Goal: Task Accomplishment & Management: Manage account settings

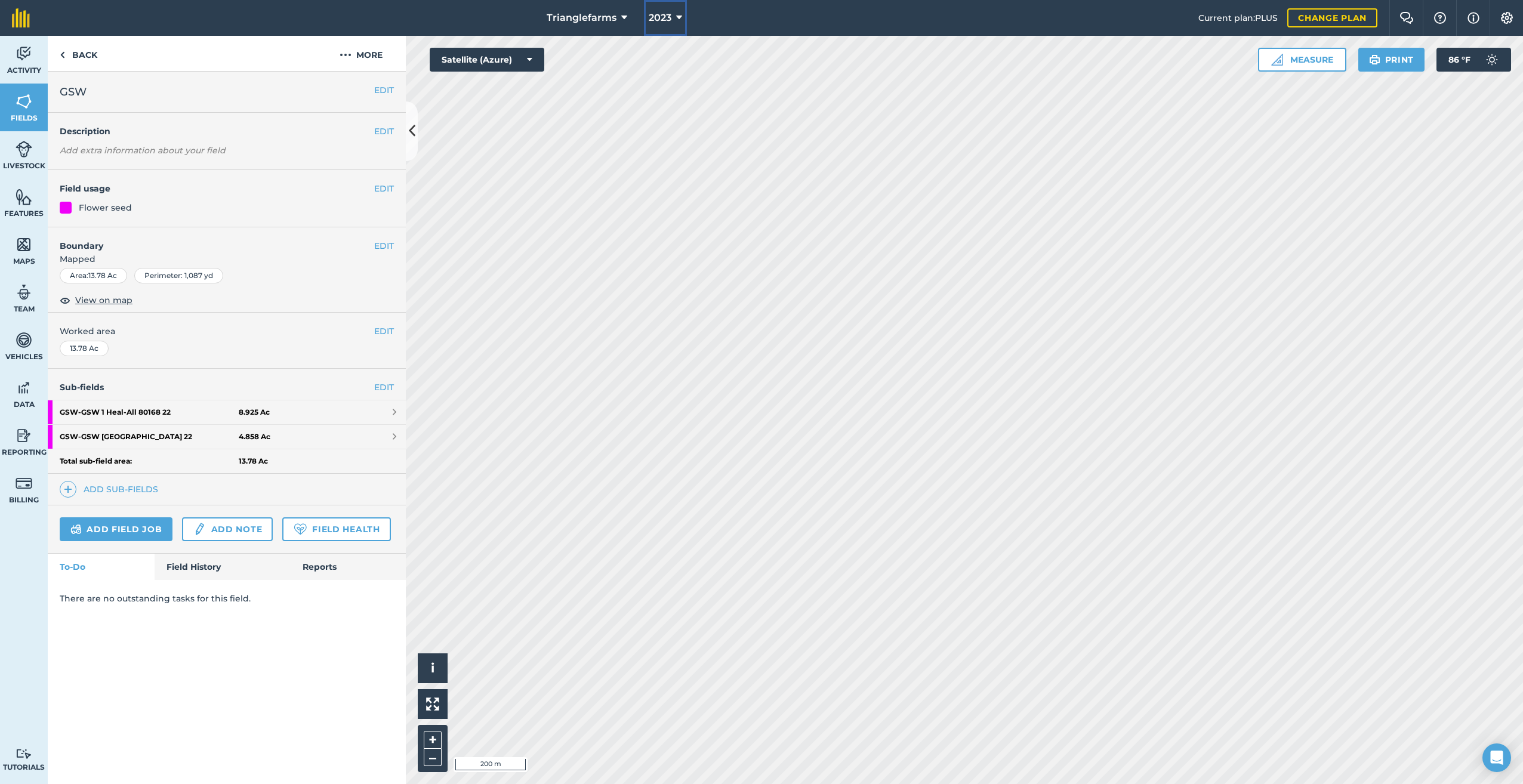
click at [677, 22] on icon at bounding box center [679, 18] width 6 height 15
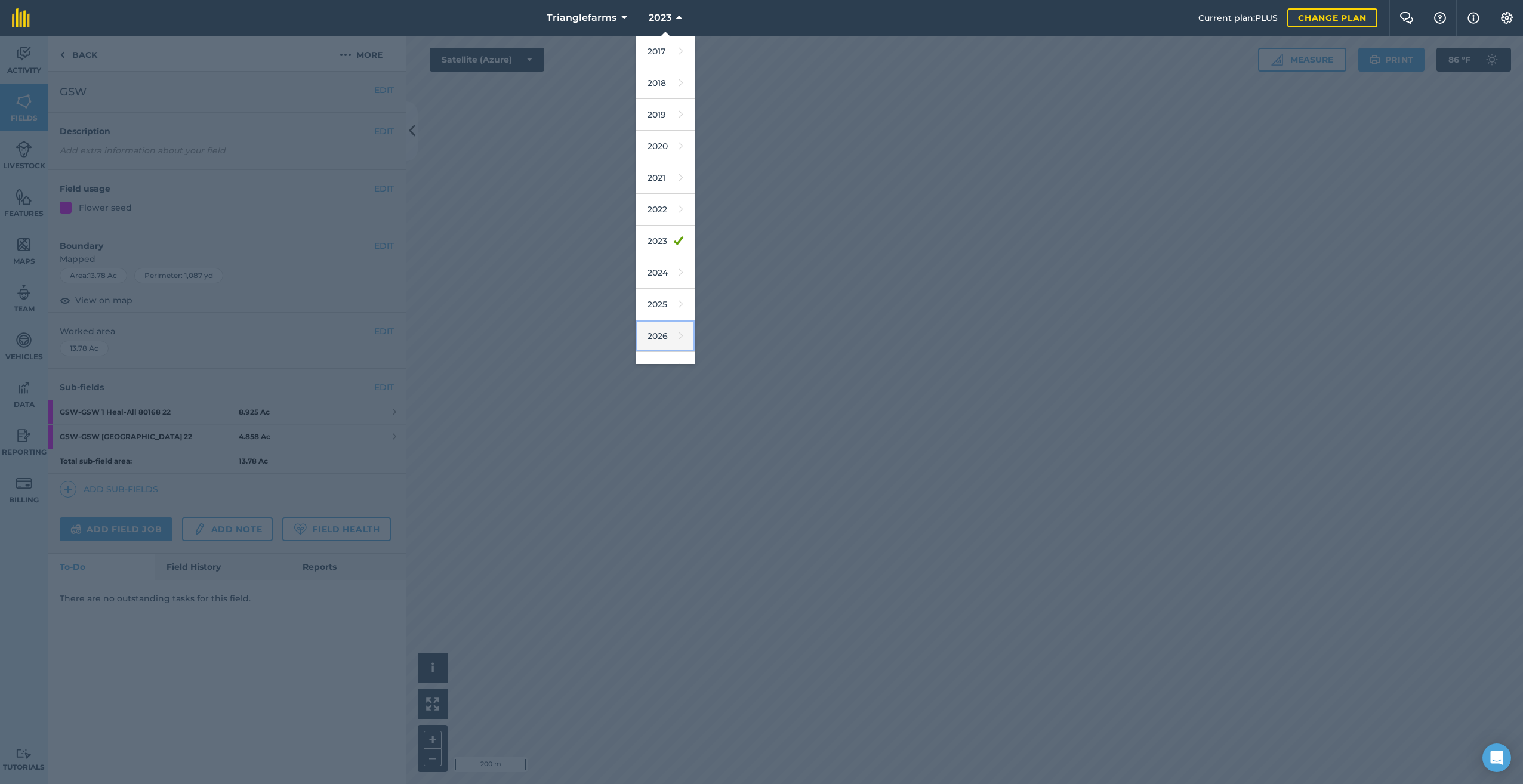
click at [678, 332] on icon at bounding box center [680, 335] width 5 height 17
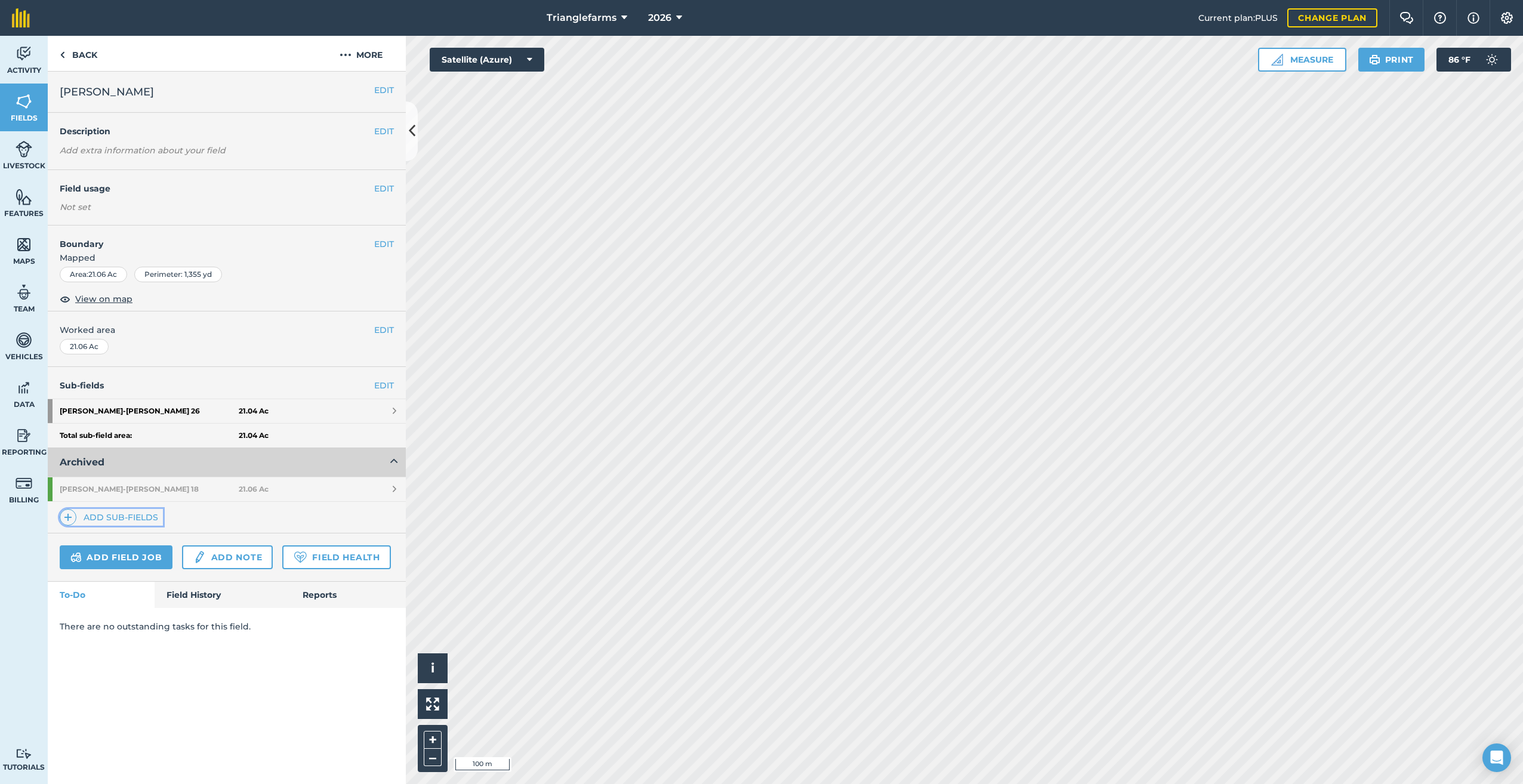
click at [66, 515] on img at bounding box center [68, 517] width 9 height 15
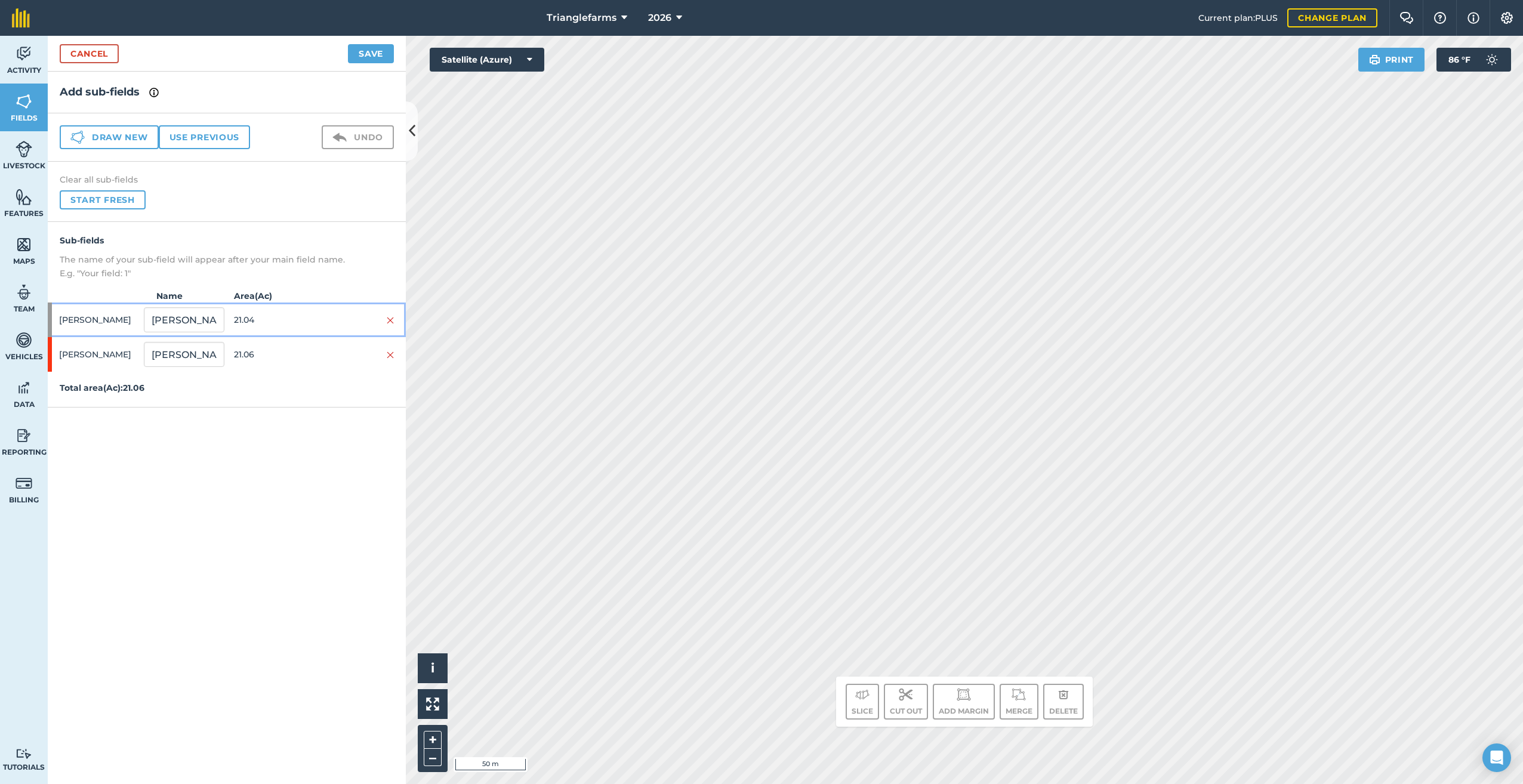
click at [72, 315] on span "[PERSON_NAME]" at bounding box center [98, 319] width 80 height 23
click at [865, 703] on button "Slice" at bounding box center [862, 701] width 33 height 35
drag, startPoint x: 165, startPoint y: 393, endPoint x: 132, endPoint y: 415, distance: 39.7
click at [139, 404] on div "[PERSON_NAME] 1 13.04" at bounding box center [227, 388] width 358 height 34
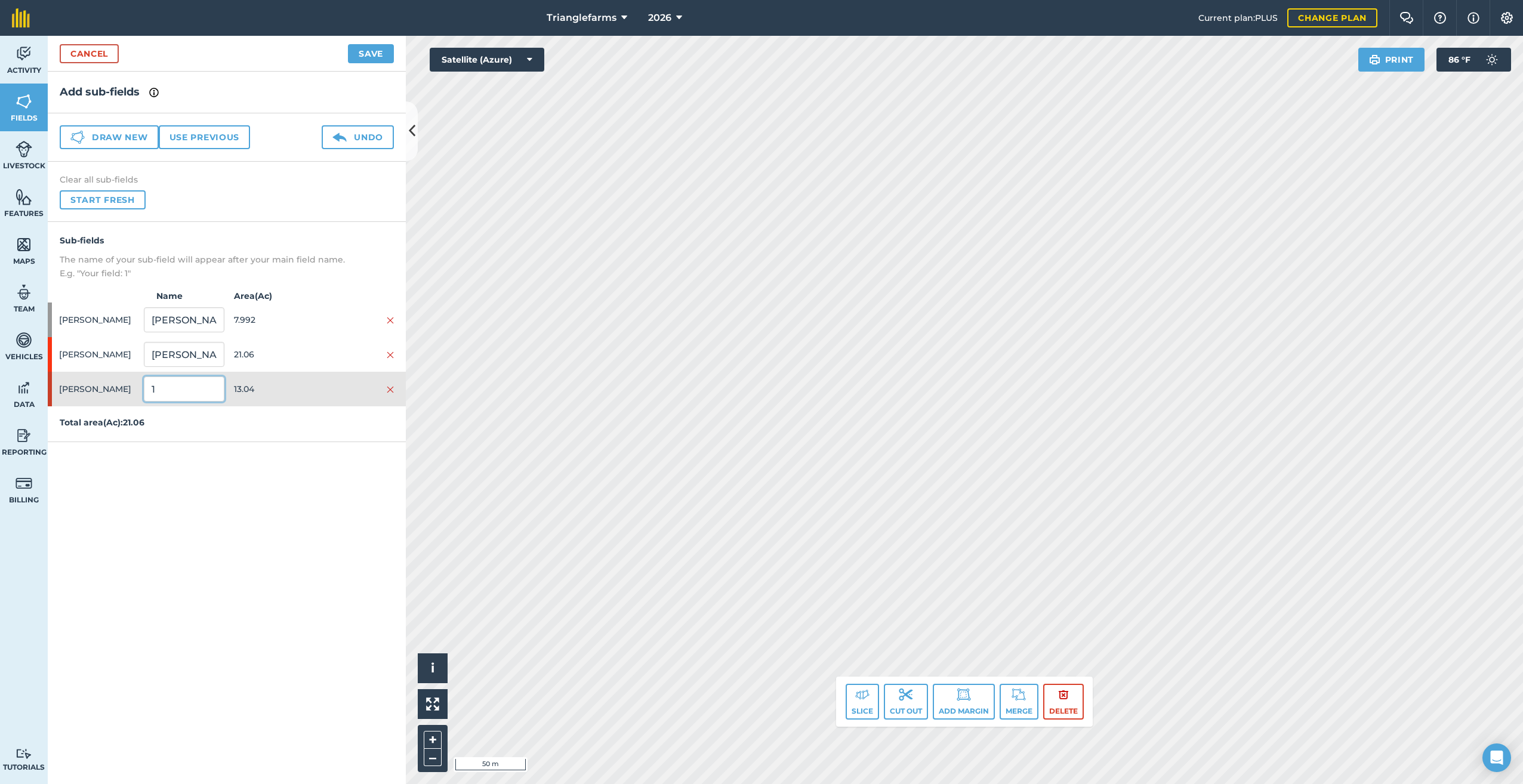
paste input "[PERSON_NAME][GEOGRAPHIC_DATA] 25"
type input "[PERSON_NAME][GEOGRAPHIC_DATA] 25"
click at [290, 522] on div "Add sub-fields Draw new Use previous Undo Clear all sub-fields Start fresh Sub-…" at bounding box center [227, 427] width 358 height 712
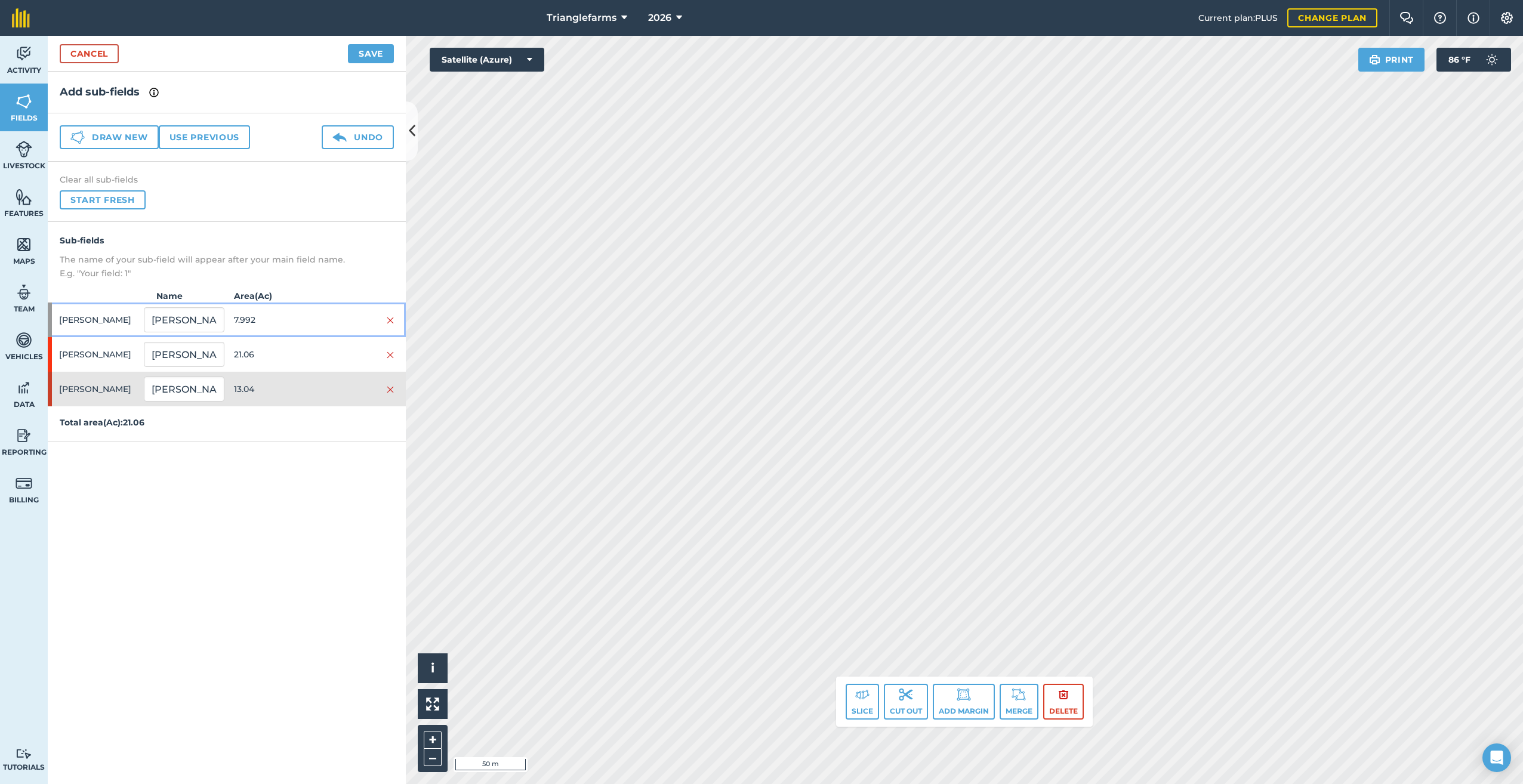
click at [76, 315] on span "[PERSON_NAME]" at bounding box center [98, 319] width 80 height 23
click at [851, 709] on button "Slice" at bounding box center [862, 701] width 33 height 35
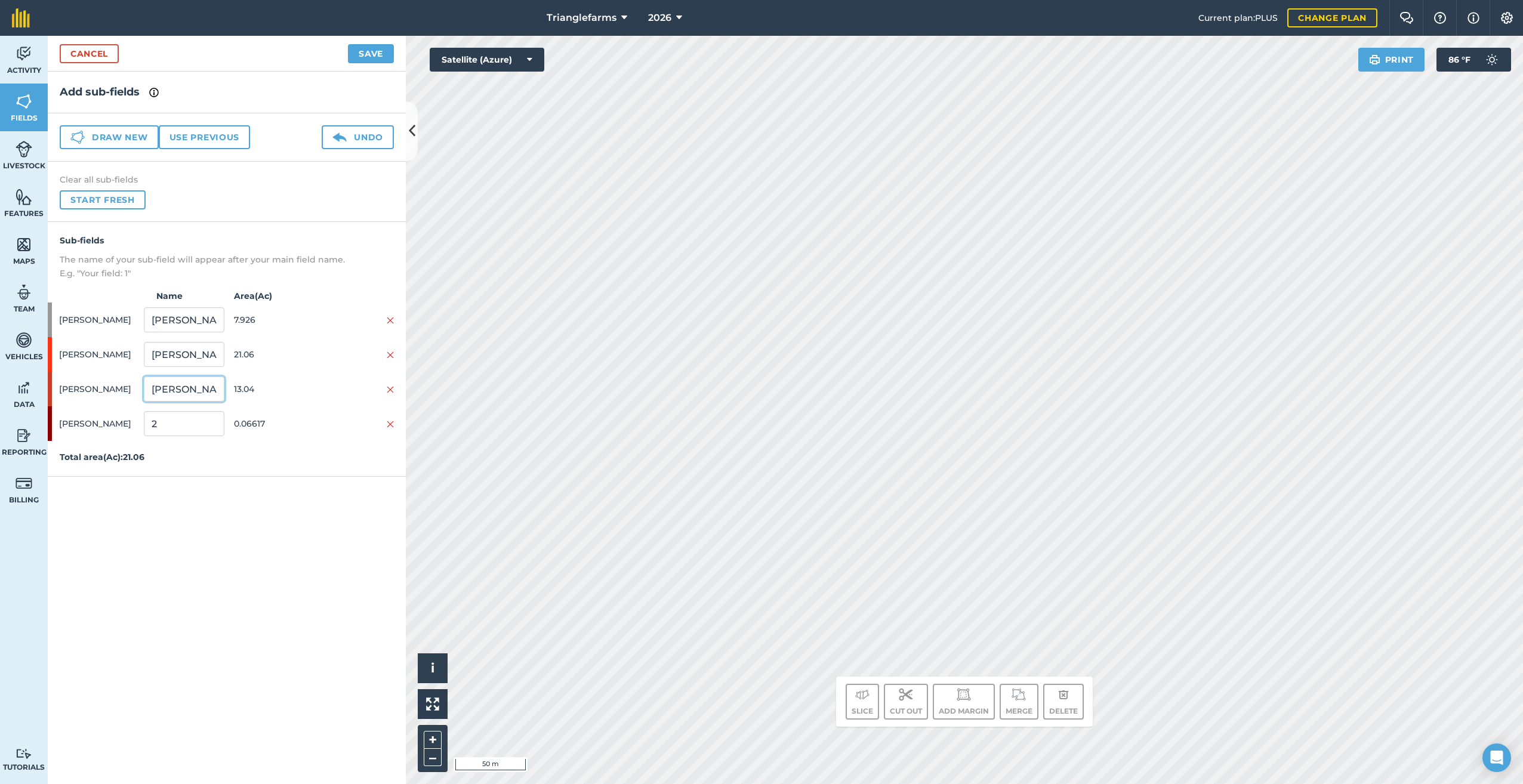
drag, startPoint x: 149, startPoint y: 389, endPoint x: 161, endPoint y: 394, distance: 13.0
click at [161, 394] on input "[PERSON_NAME][GEOGRAPHIC_DATA] 25" at bounding box center [183, 389] width 80 height 26
drag, startPoint x: 148, startPoint y: 321, endPoint x: 216, endPoint y: 322, distance: 68.0
click at [216, 322] on input "[PERSON_NAME] 26" at bounding box center [183, 320] width 80 height 26
drag, startPoint x: 158, startPoint y: 421, endPoint x: 110, endPoint y: 439, distance: 51.3
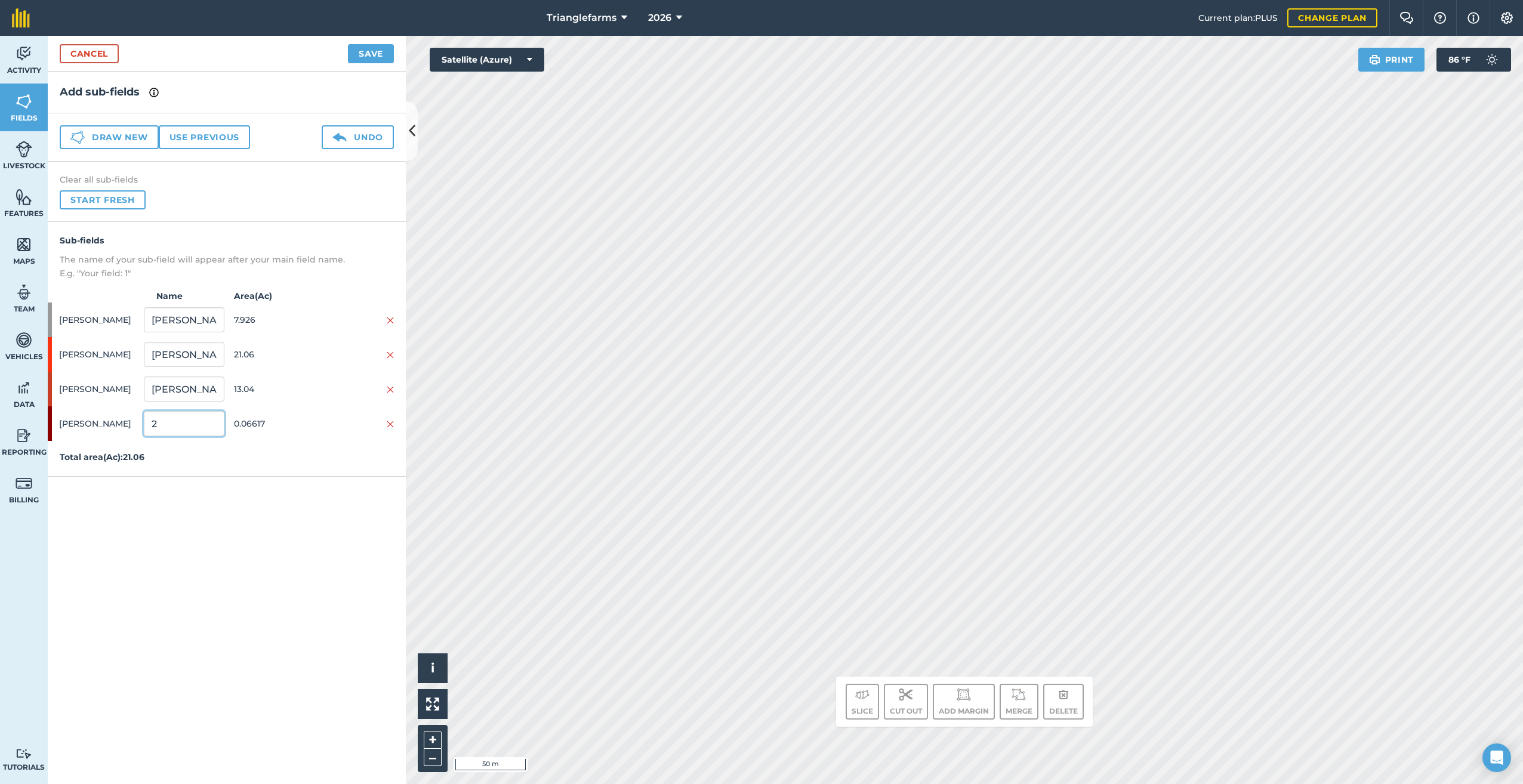
click at [110, 433] on div "[PERSON_NAME] 2 0.06617" at bounding box center [227, 422] width 358 height 34
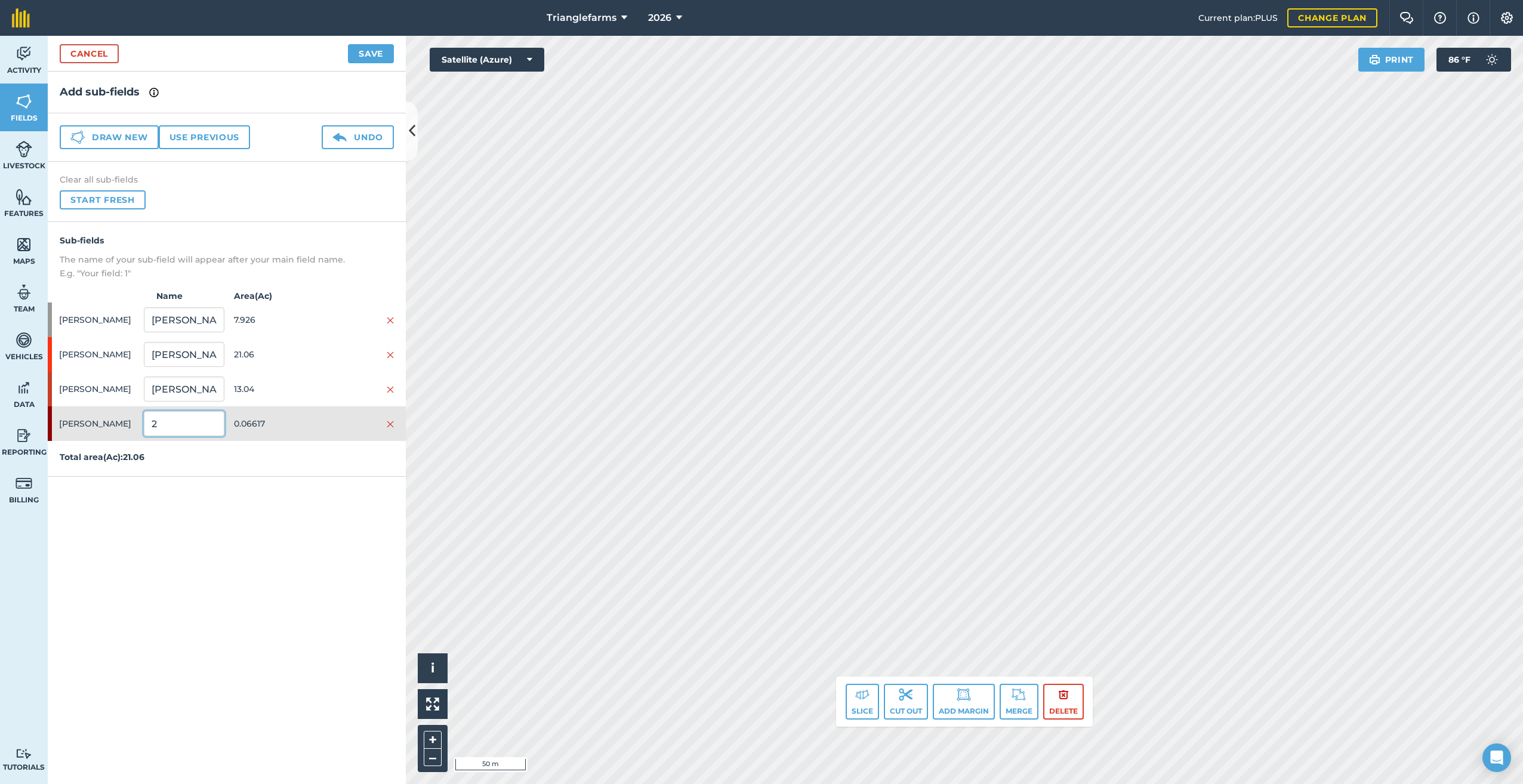
paste input "[PERSON_NAME] 26"
type input "[PERSON_NAME] 26"
drag, startPoint x: 205, startPoint y: 321, endPoint x: 79, endPoint y: 340, distance: 127.4
click at [80, 340] on div "Sub-fields The name of your sub-field will appear after your main field name. E…" at bounding box center [227, 349] width 358 height 254
paste input "Cheiranthus 10075 25"
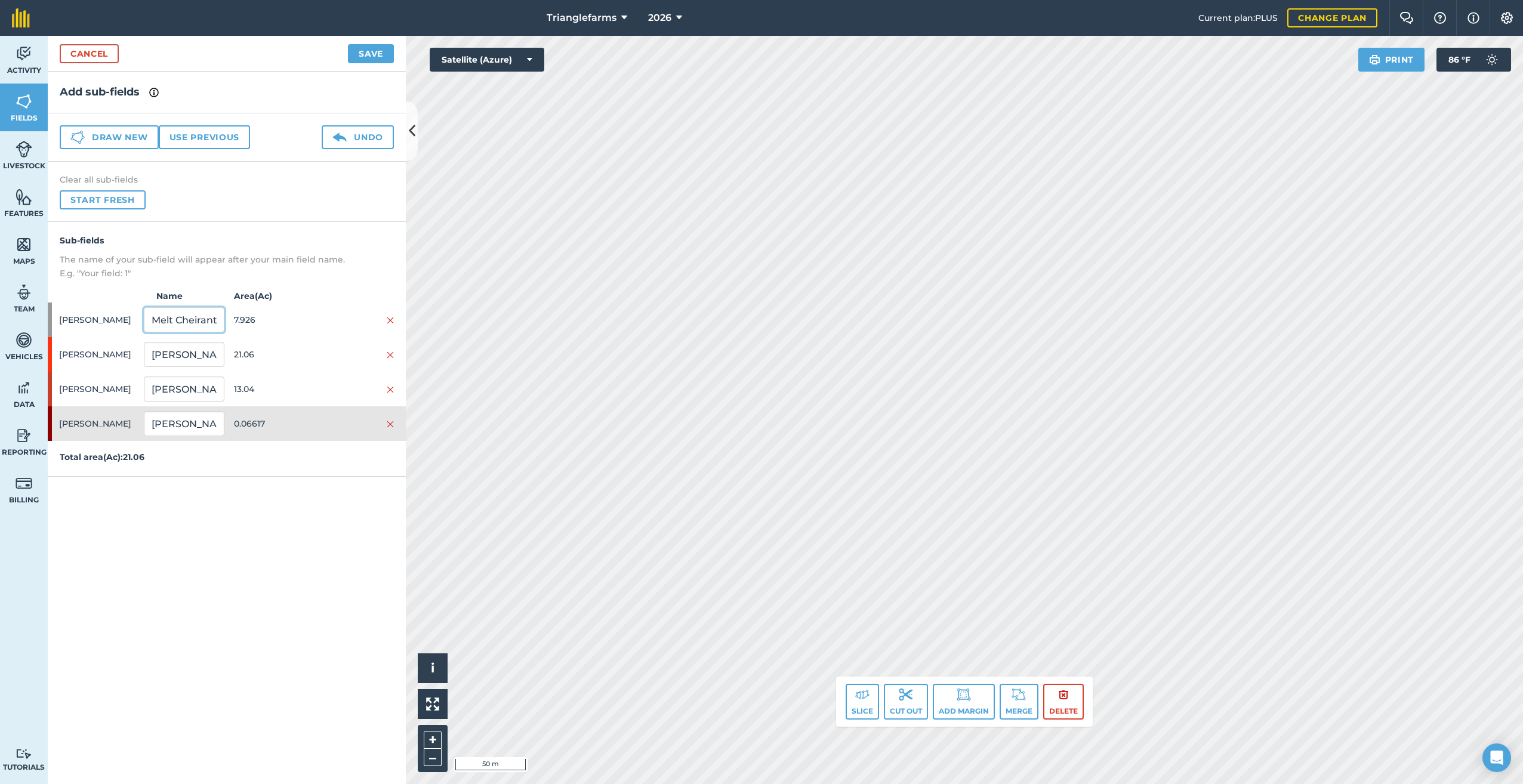
scroll to position [0, 62]
type input "Melt Cheiranthus 10075 25"
click at [371, 52] on button "Save" at bounding box center [370, 53] width 46 height 19
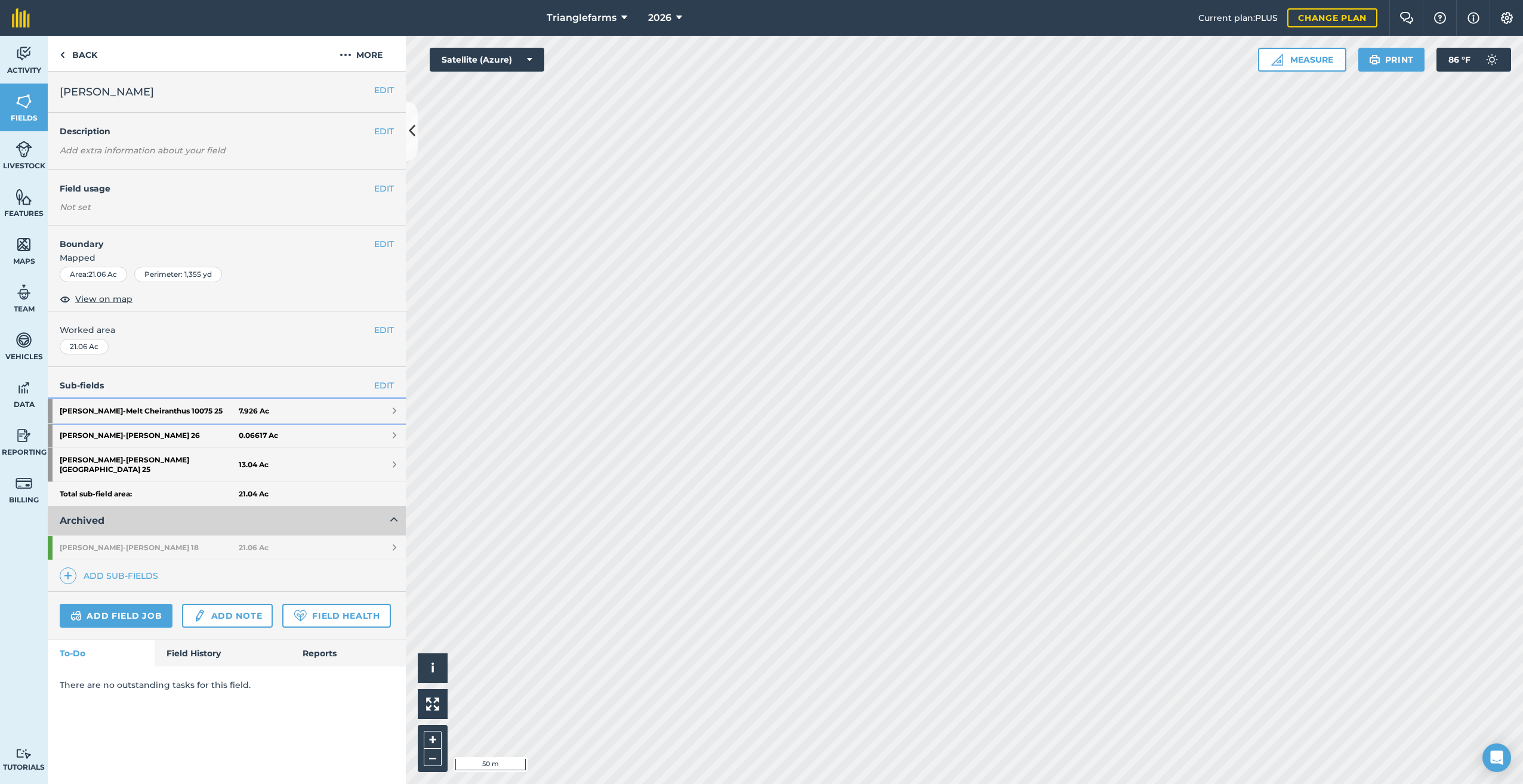
drag, startPoint x: 93, startPoint y: 406, endPoint x: 110, endPoint y: 411, distance: 17.7
click at [93, 406] on strong "[PERSON_NAME] - Melt Cheiranthus 10075 25" at bounding box center [149, 411] width 179 height 24
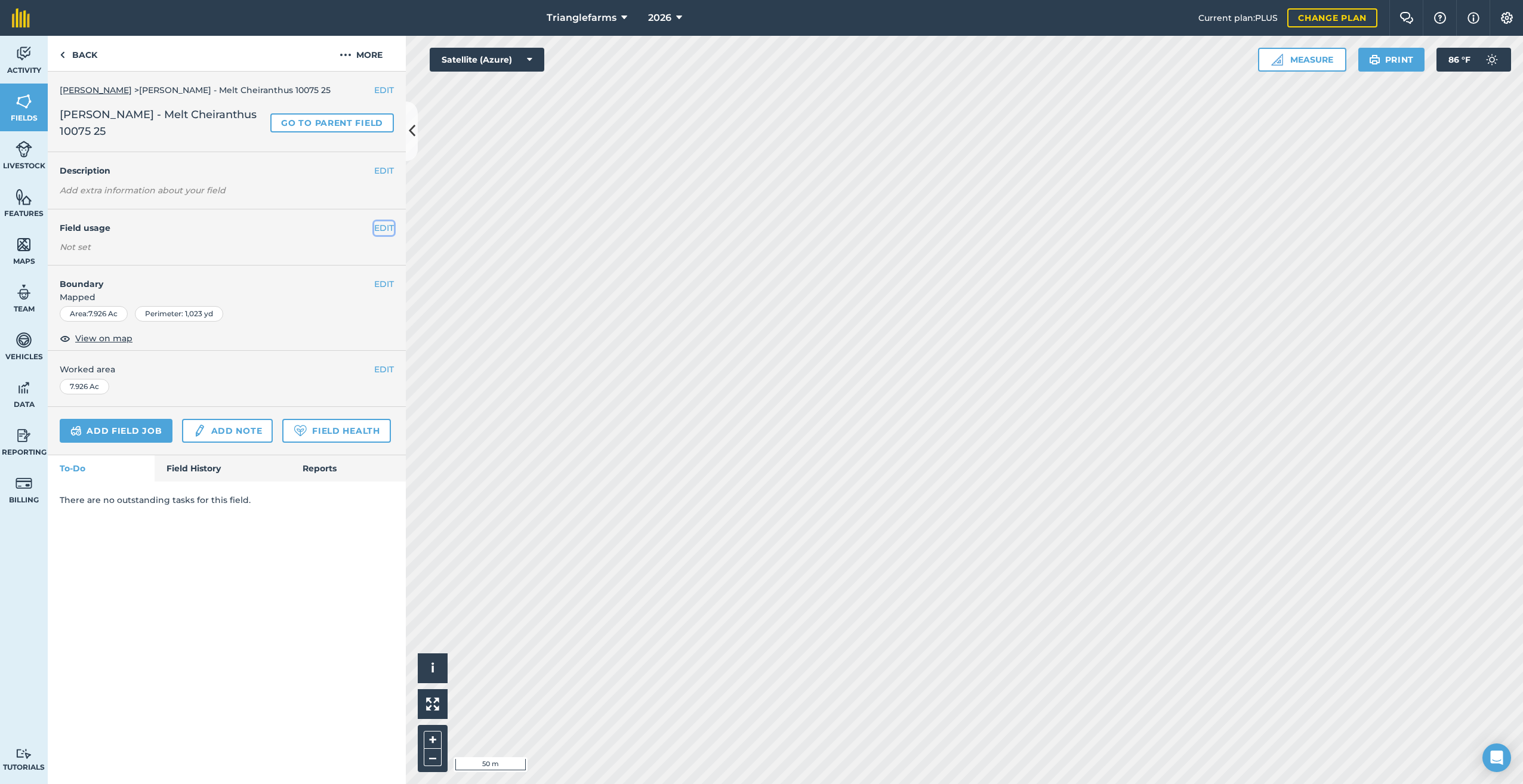
click at [379, 221] on button "EDIT" at bounding box center [384, 227] width 20 height 13
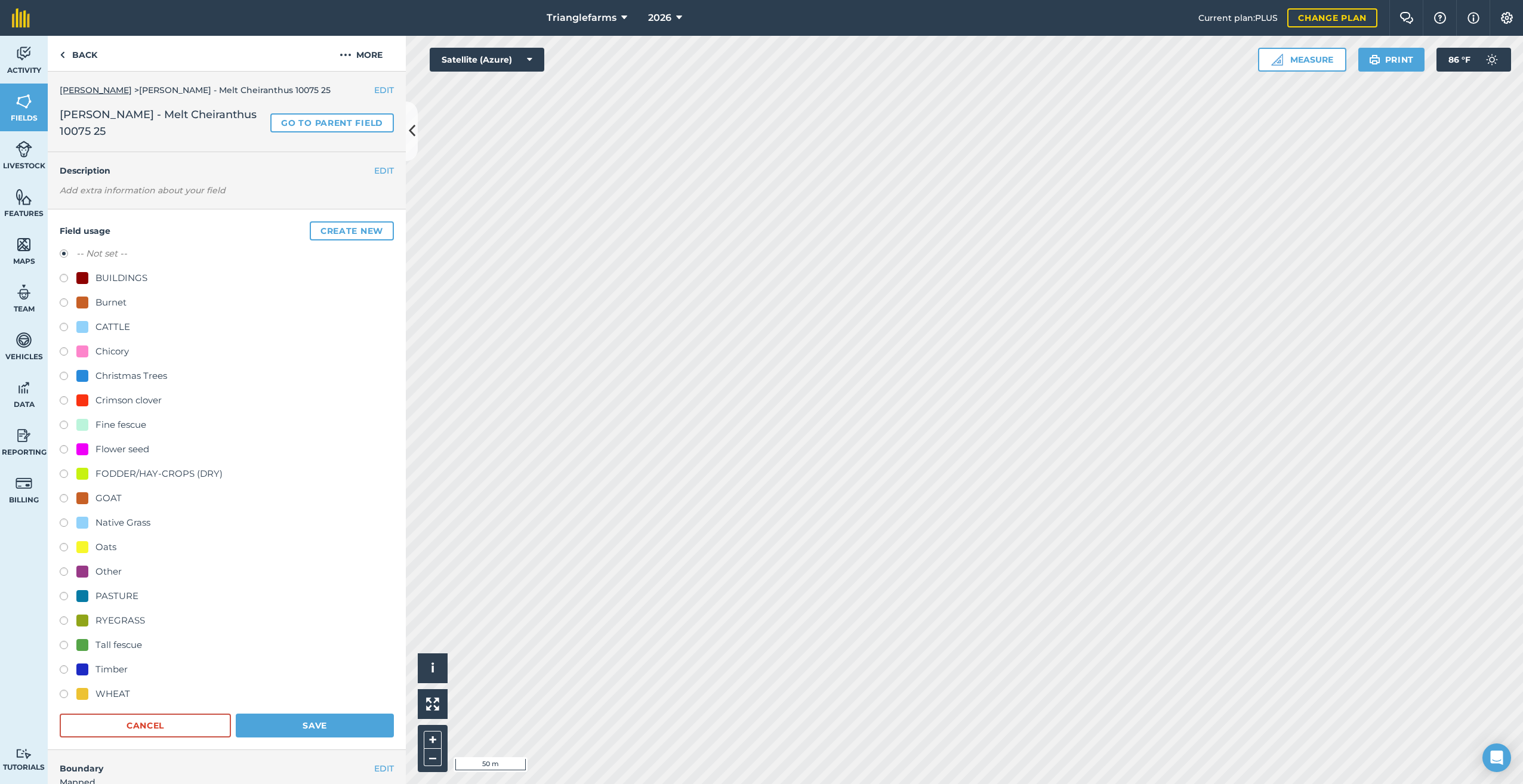
click at [64, 445] on label at bounding box center [68, 451] width 17 height 12
radio input "true"
radio input "false"
click at [298, 713] on button "Save" at bounding box center [314, 725] width 158 height 24
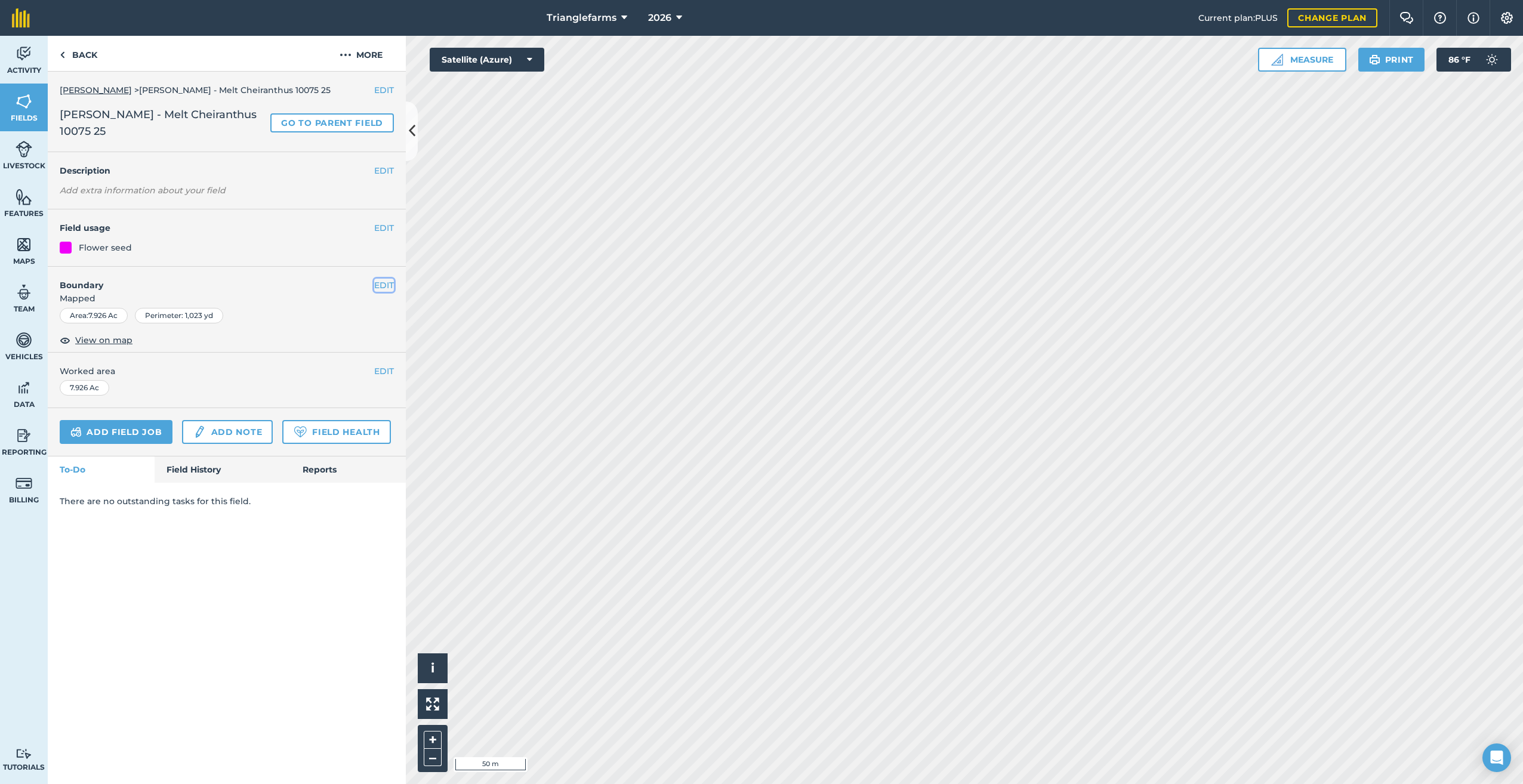
click at [381, 279] on button "EDIT" at bounding box center [384, 285] width 20 height 13
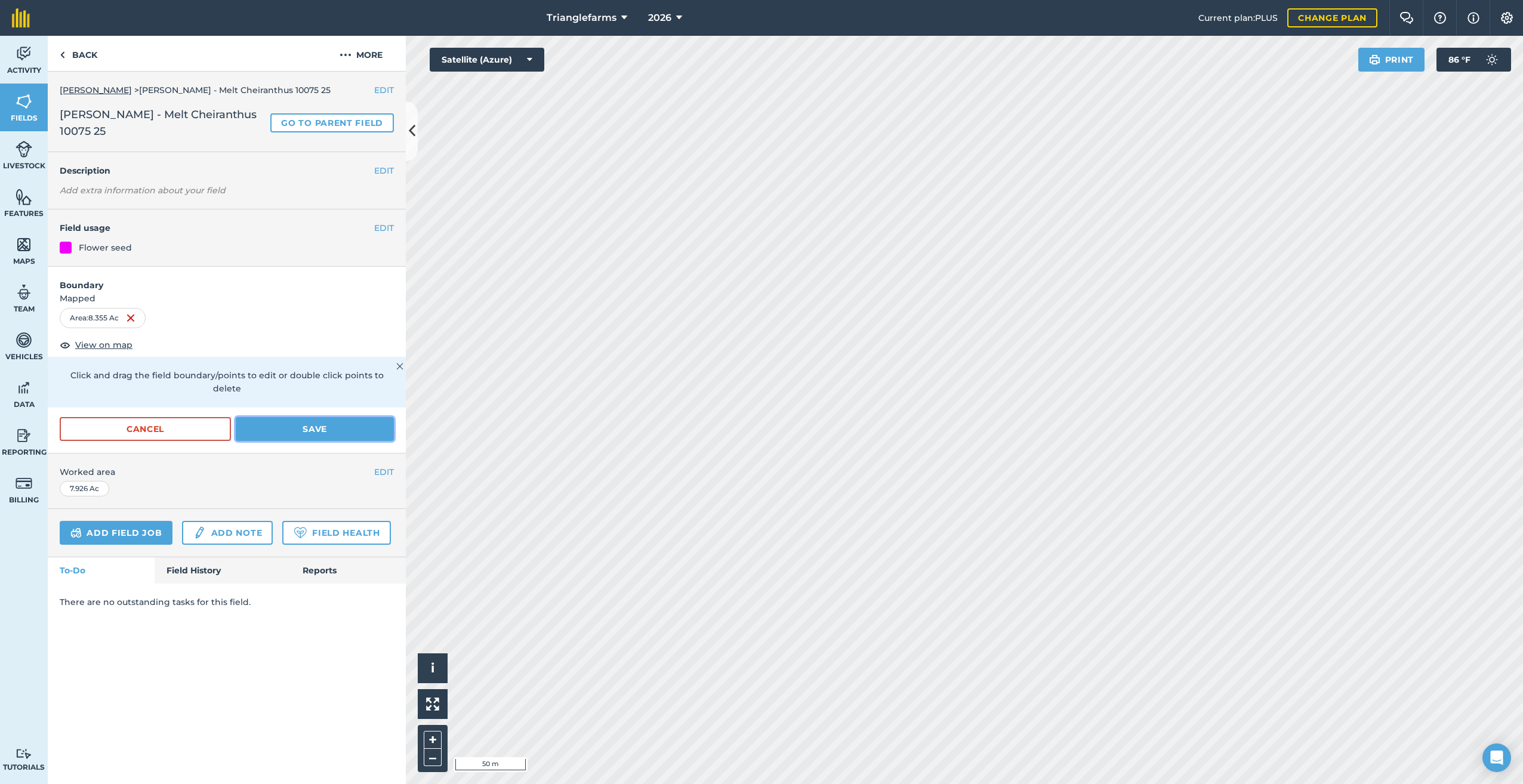
click at [306, 417] on button "Save" at bounding box center [314, 428] width 158 height 24
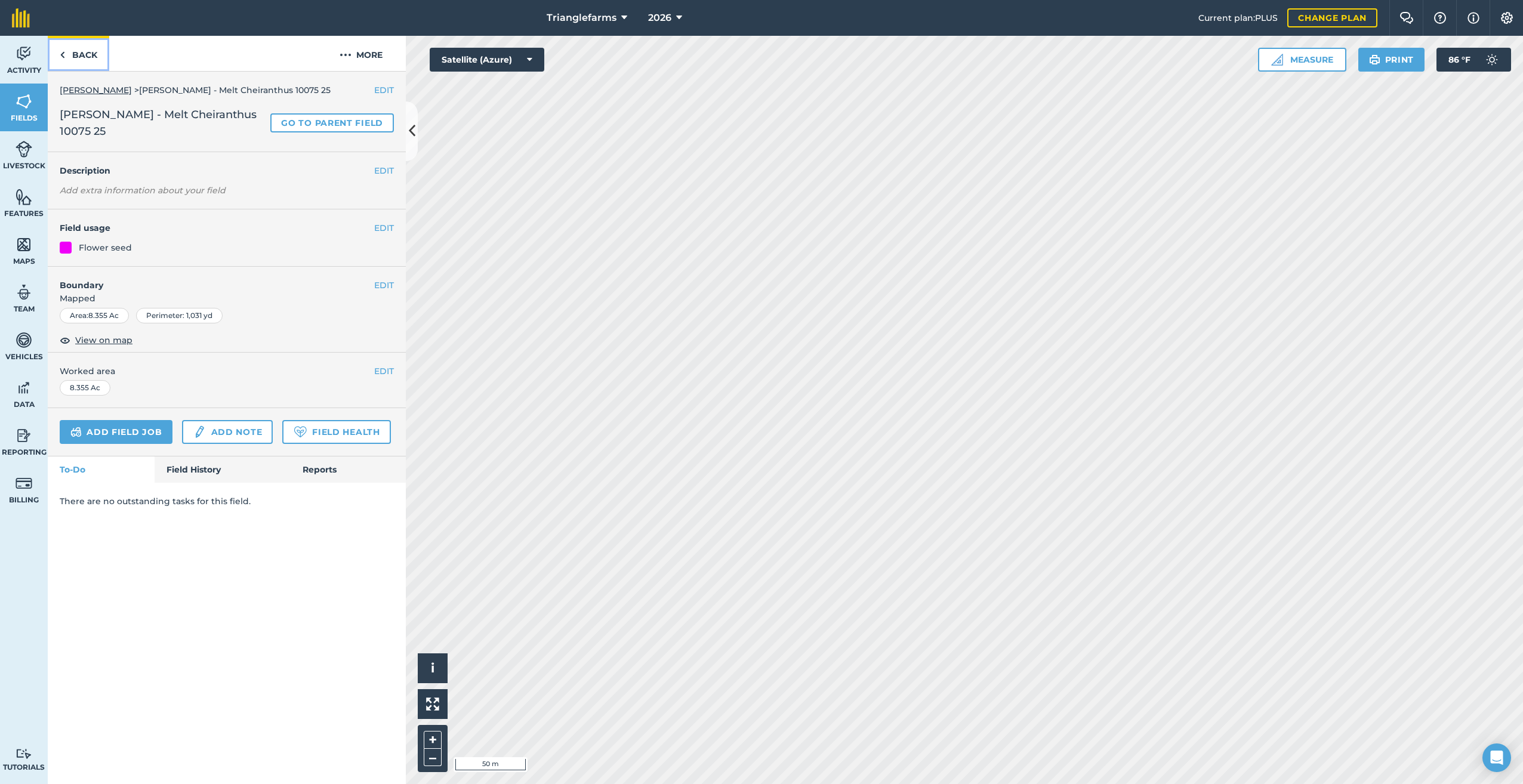
drag, startPoint x: 69, startPoint y: 60, endPoint x: 76, endPoint y: 65, distance: 8.6
click at [69, 60] on link "Back" at bounding box center [79, 53] width 62 height 35
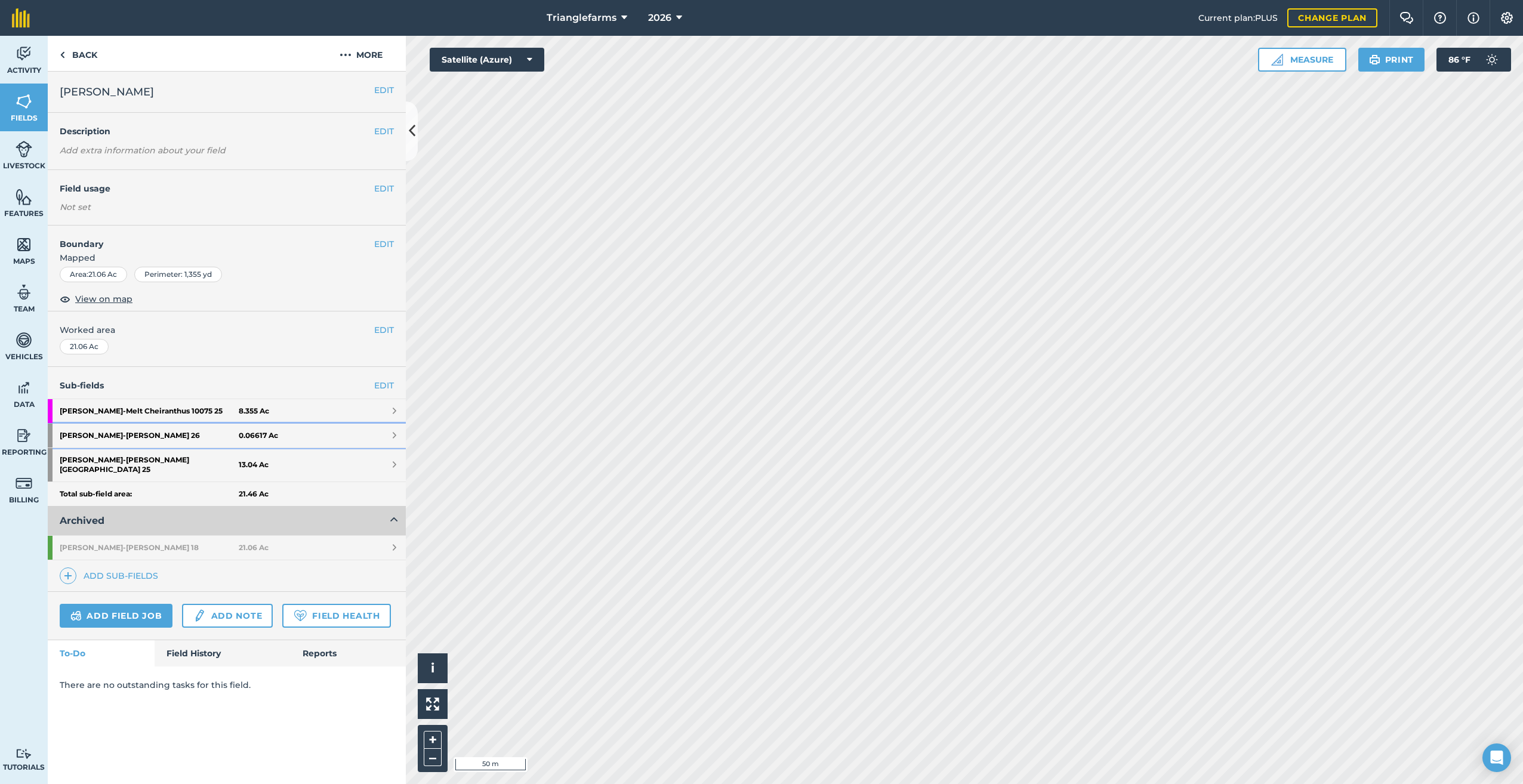
click at [97, 432] on strong "[PERSON_NAME][GEOGRAPHIC_DATA] 26" at bounding box center [149, 435] width 179 height 24
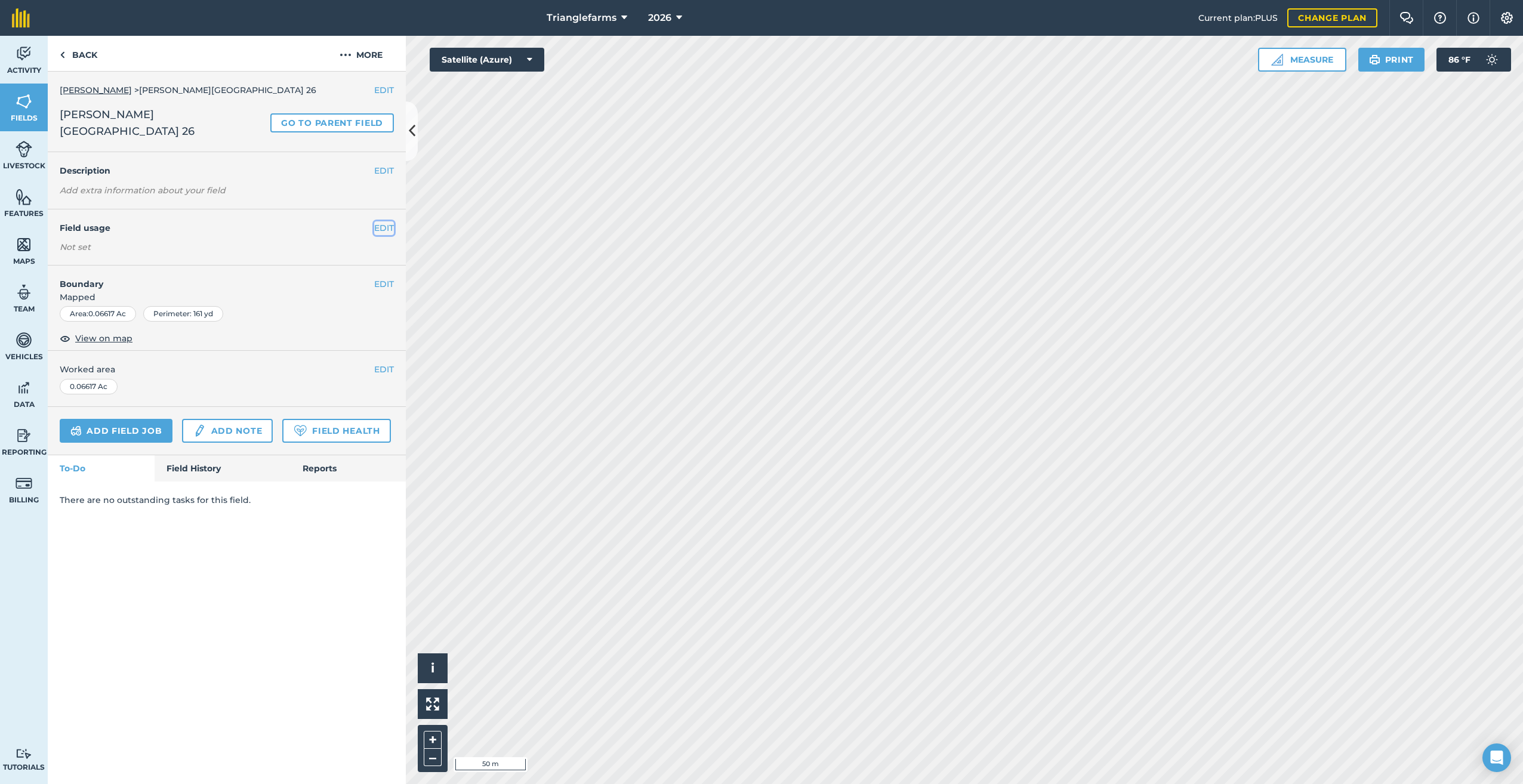
click at [385, 221] on button "EDIT" at bounding box center [384, 227] width 20 height 13
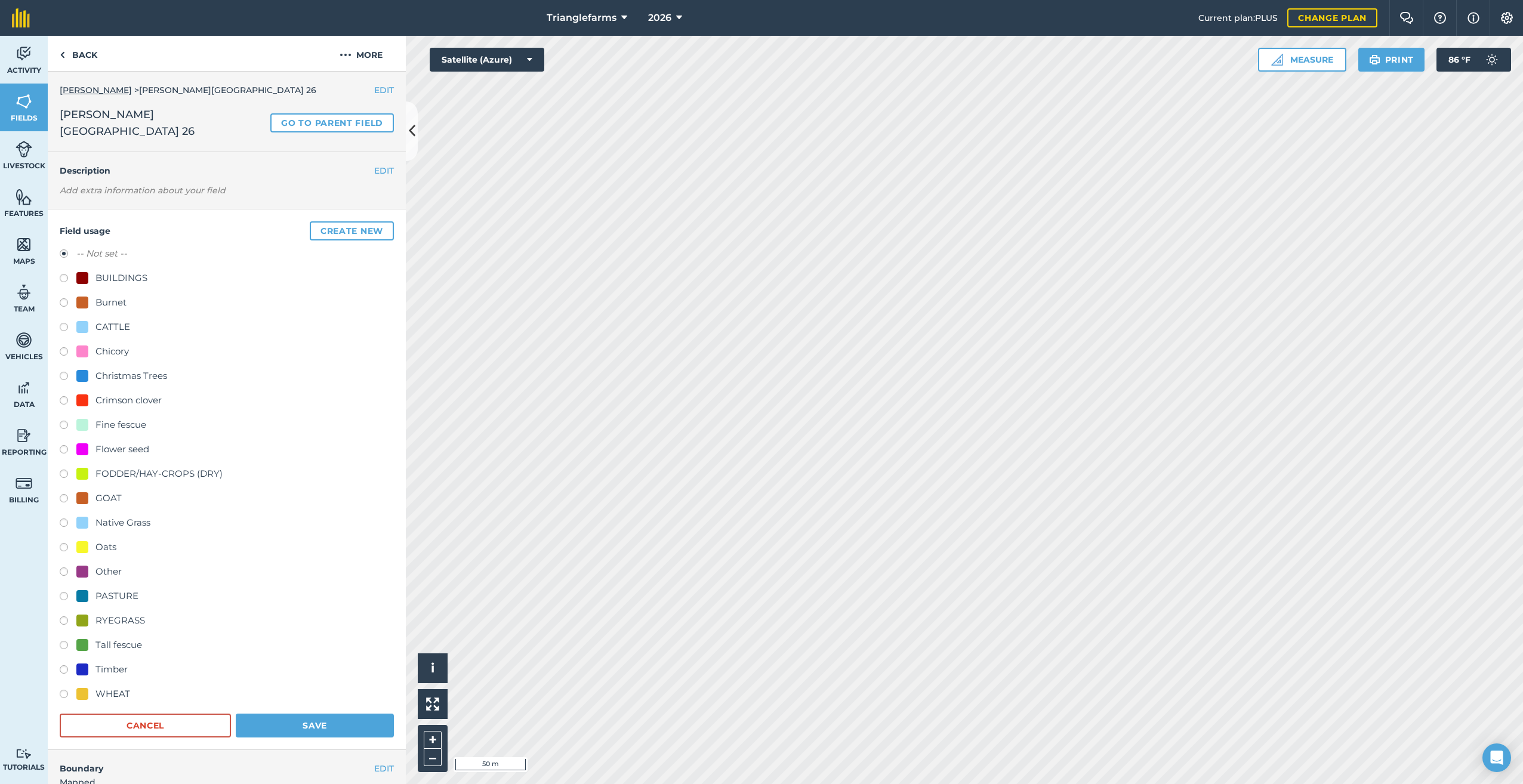
click at [61, 445] on label at bounding box center [68, 451] width 17 height 12
radio input "true"
radio input "false"
drag, startPoint x: 303, startPoint y: 711, endPoint x: 290, endPoint y: 700, distance: 17.0
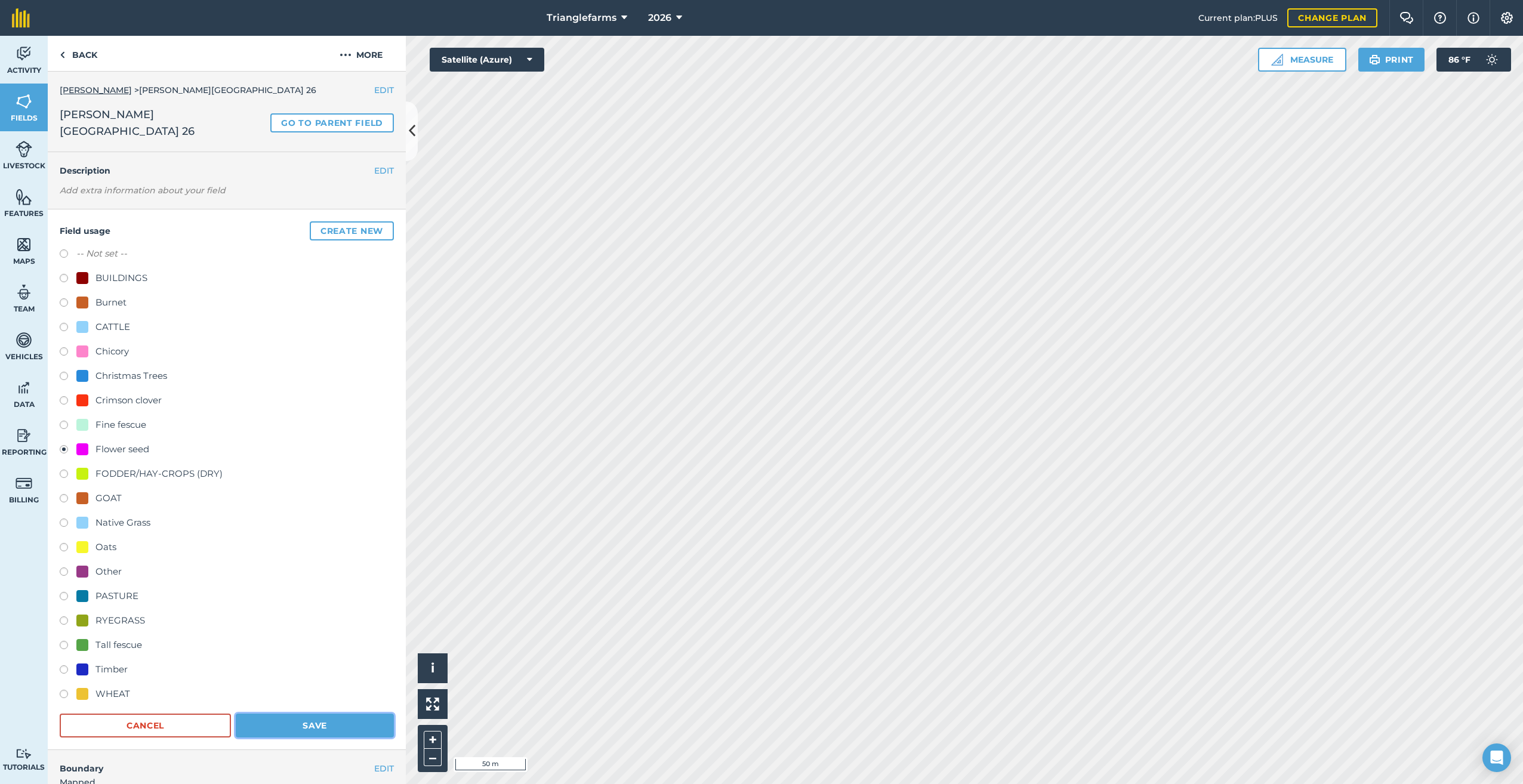
click at [302, 713] on button "Save" at bounding box center [314, 725] width 158 height 24
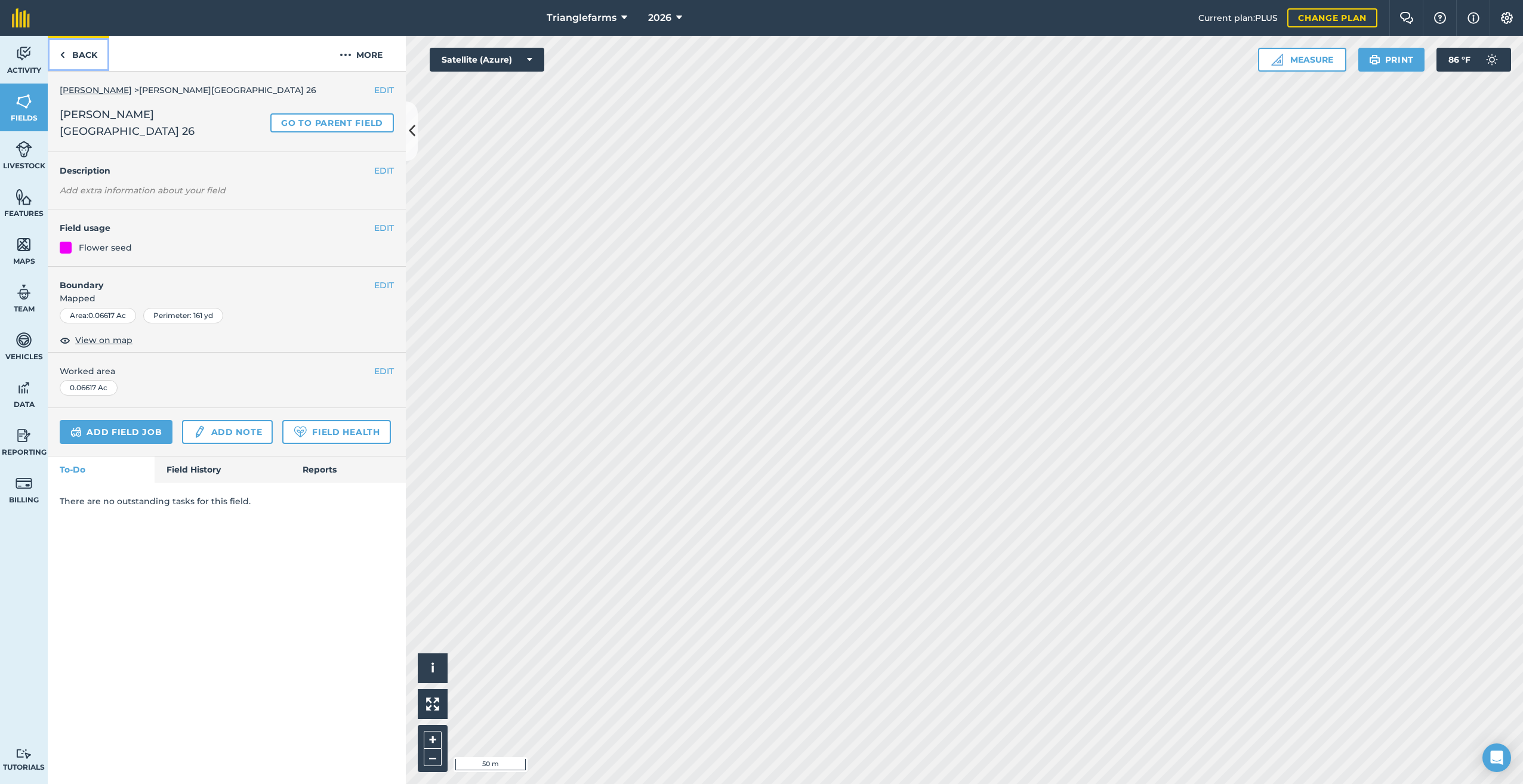
click at [59, 52] on link "Back" at bounding box center [79, 53] width 62 height 35
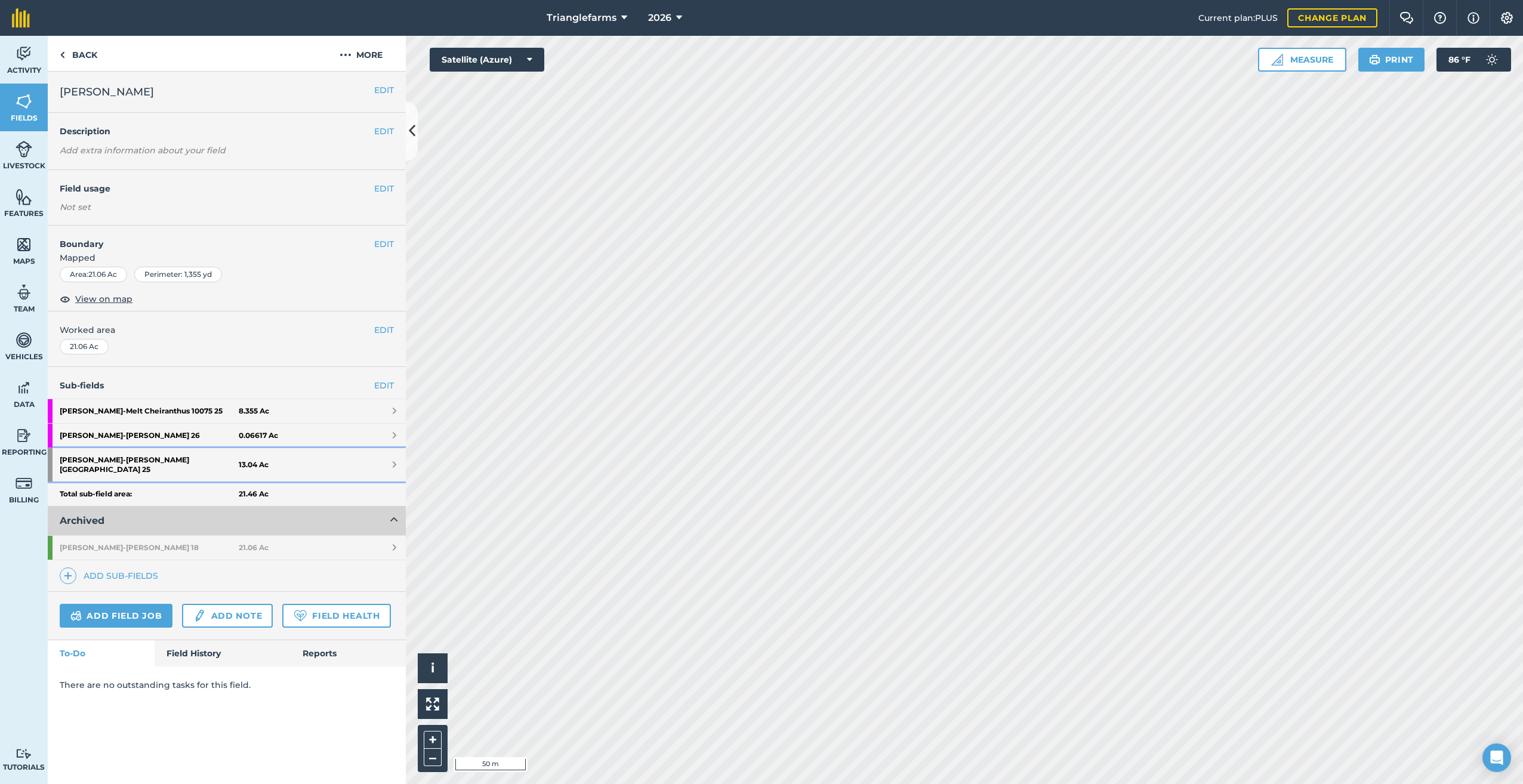
click at [131, 463] on strong "[PERSON_NAME] [GEOGRAPHIC_DATA] 25" at bounding box center [149, 465] width 179 height 33
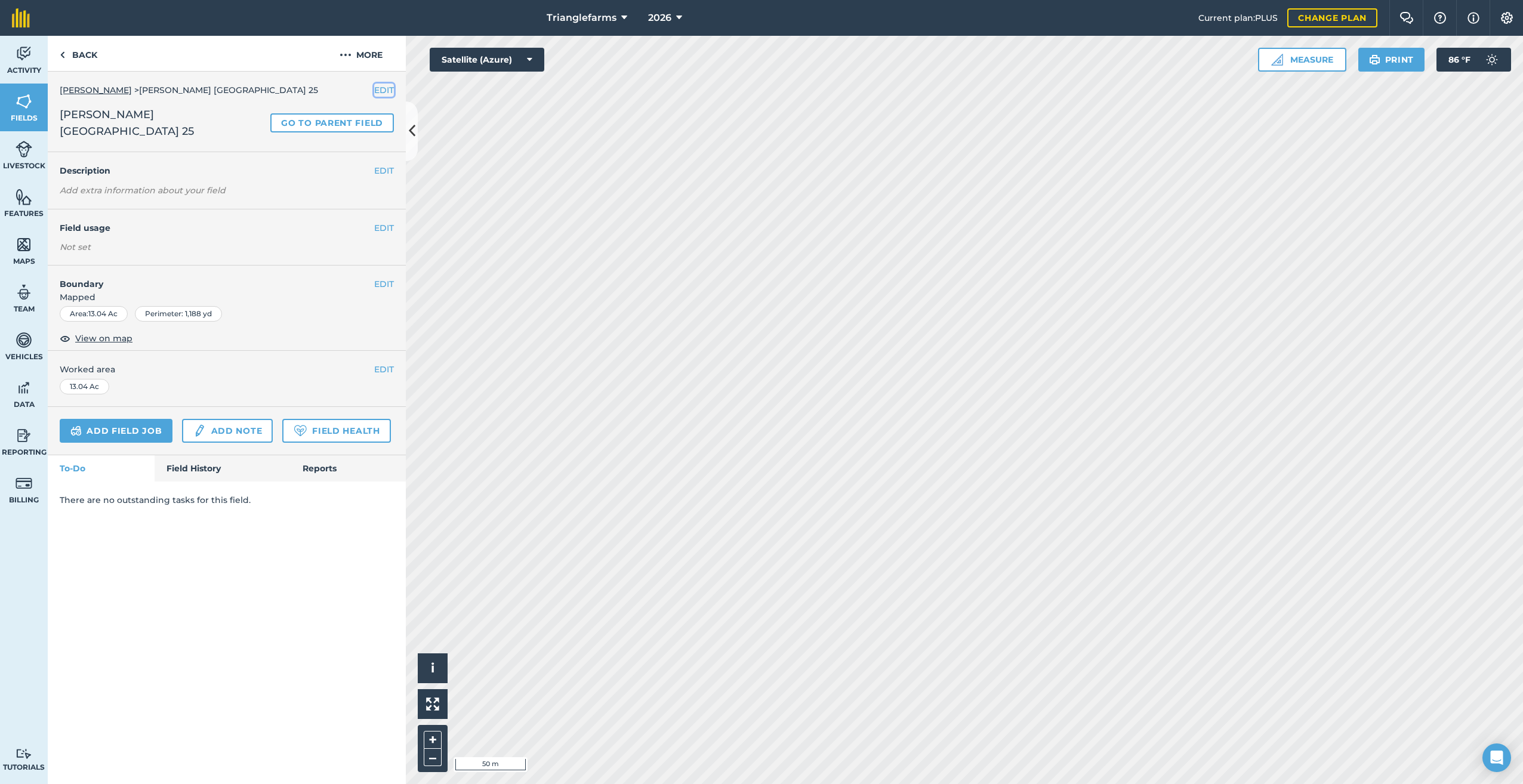
click at [382, 89] on button "EDIT" at bounding box center [384, 89] width 20 height 13
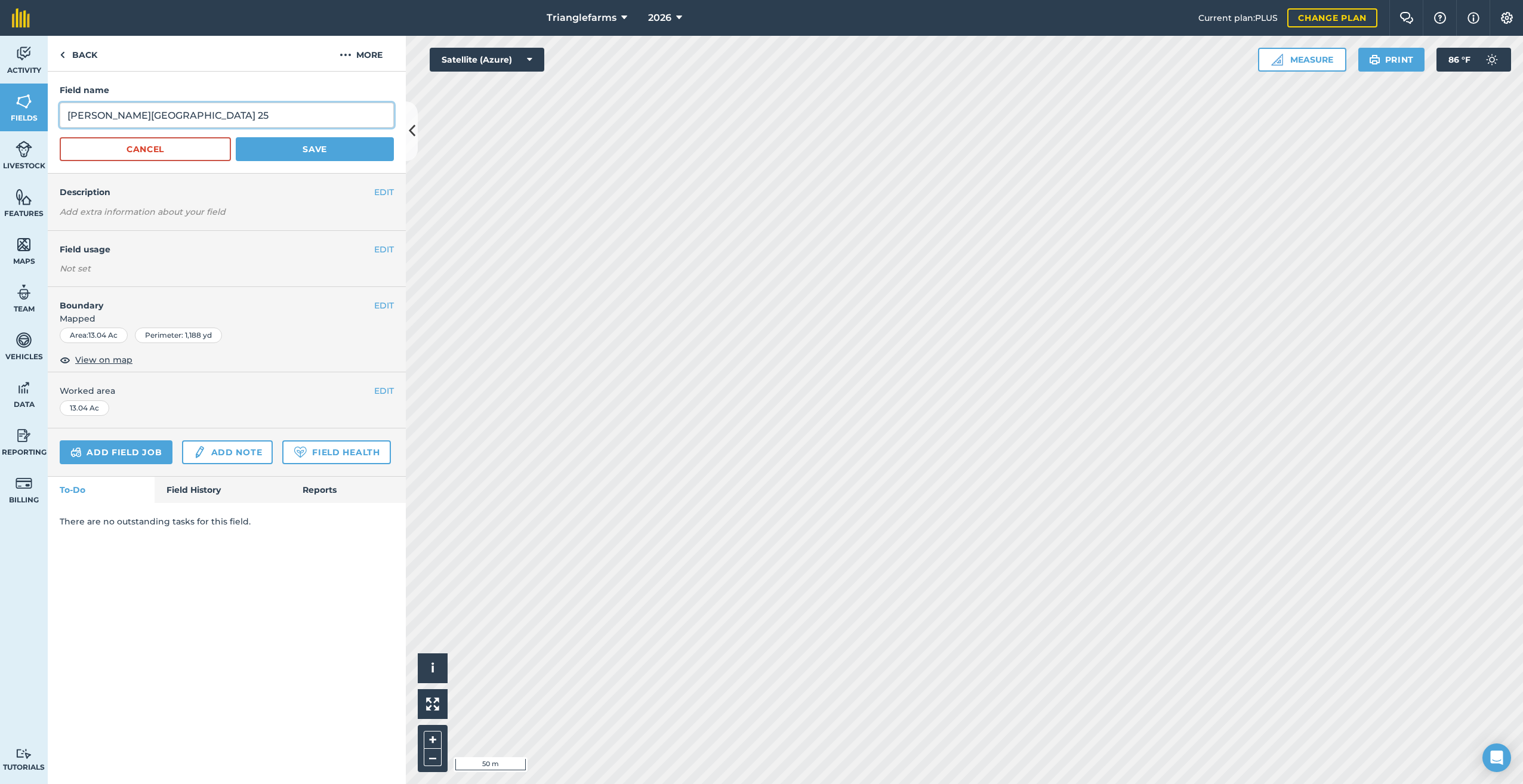
drag, startPoint x: 289, startPoint y: 114, endPoint x: 0, endPoint y: 133, distance: 289.6
click at [0, 133] on html "Trianglefarms 2026 Current plan : PLUS Change plan Farm Chat Help Info Settings…" at bounding box center [762, 392] width 1523 height 784
paste input "text"
type input "[GEOGRAPHIC_DATA] 25"
click at [288, 144] on button "Save" at bounding box center [314, 149] width 158 height 24
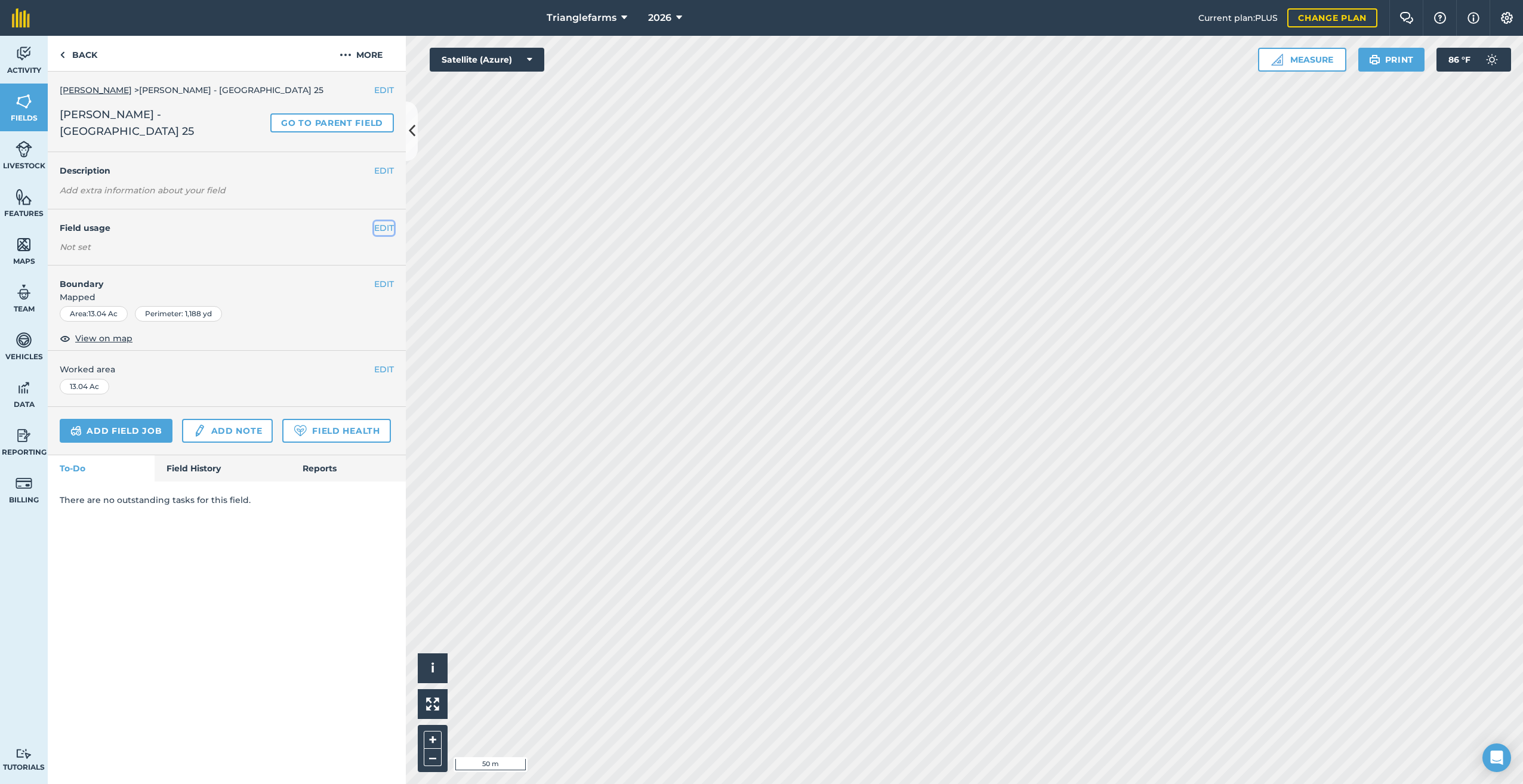
click at [382, 229] on button "EDIT" at bounding box center [384, 227] width 20 height 13
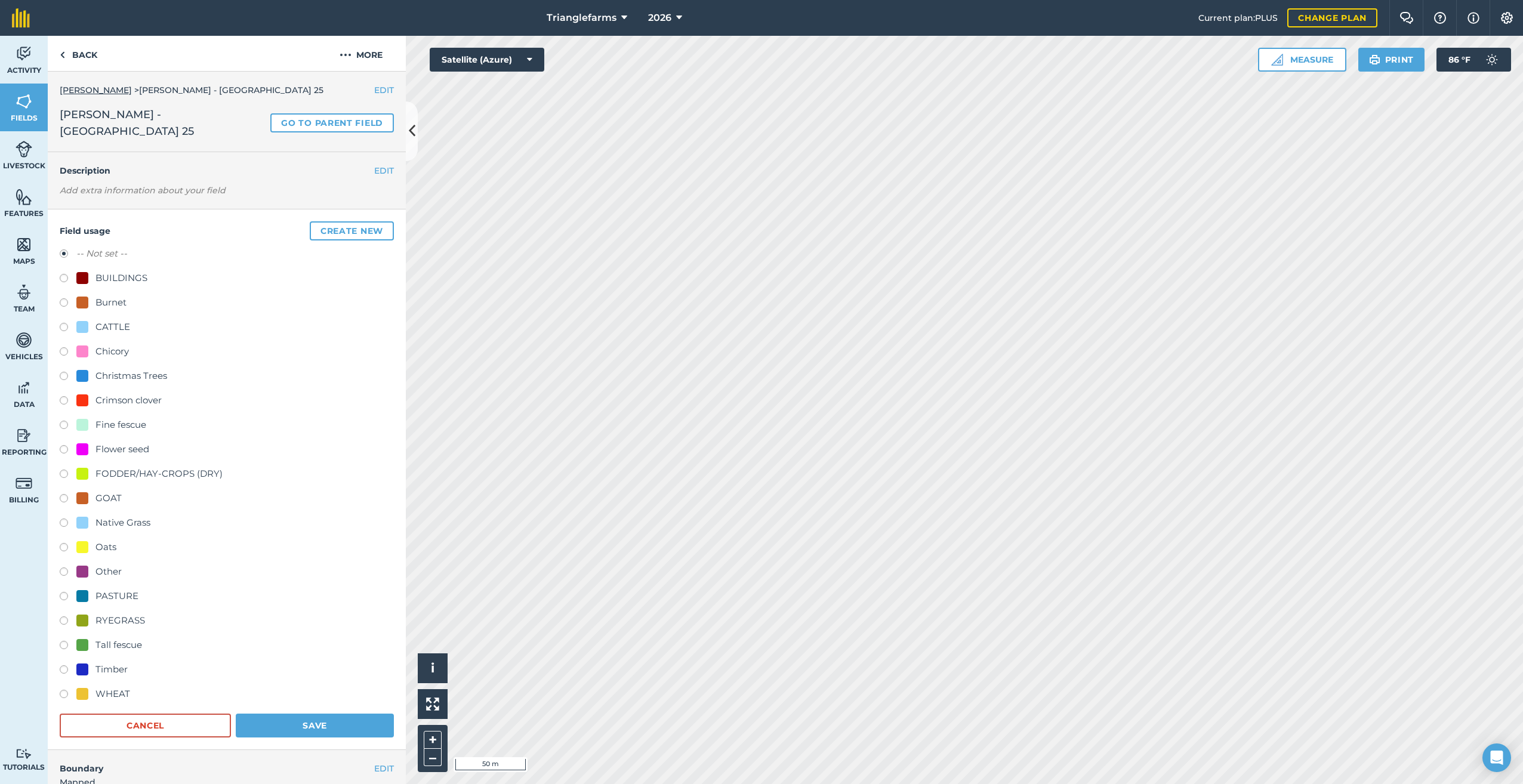
click at [63, 452] on label at bounding box center [68, 451] width 17 height 12
radio input "true"
radio input "false"
click at [283, 723] on button "Save" at bounding box center [314, 725] width 158 height 24
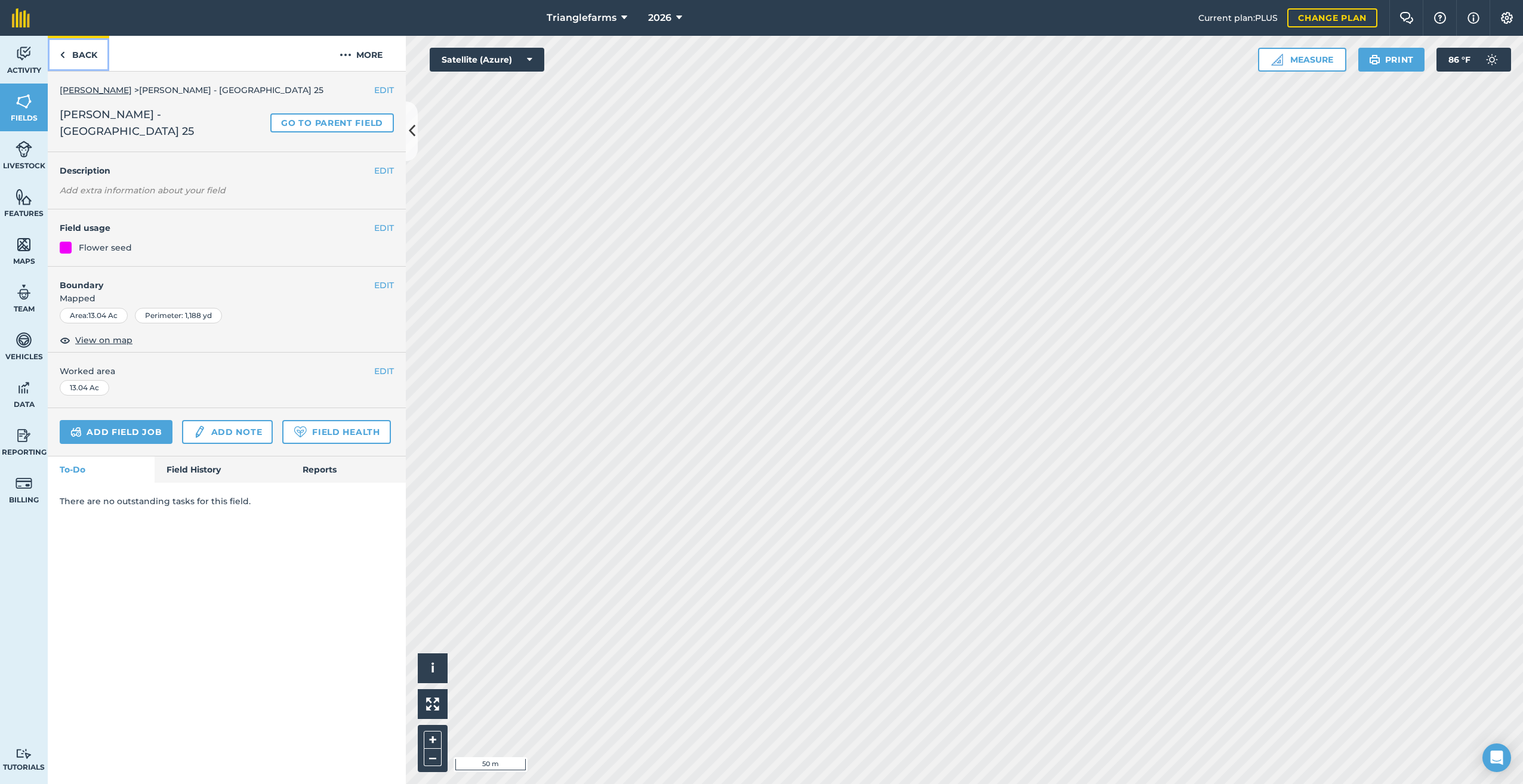
click at [60, 58] on link "Back" at bounding box center [79, 53] width 62 height 35
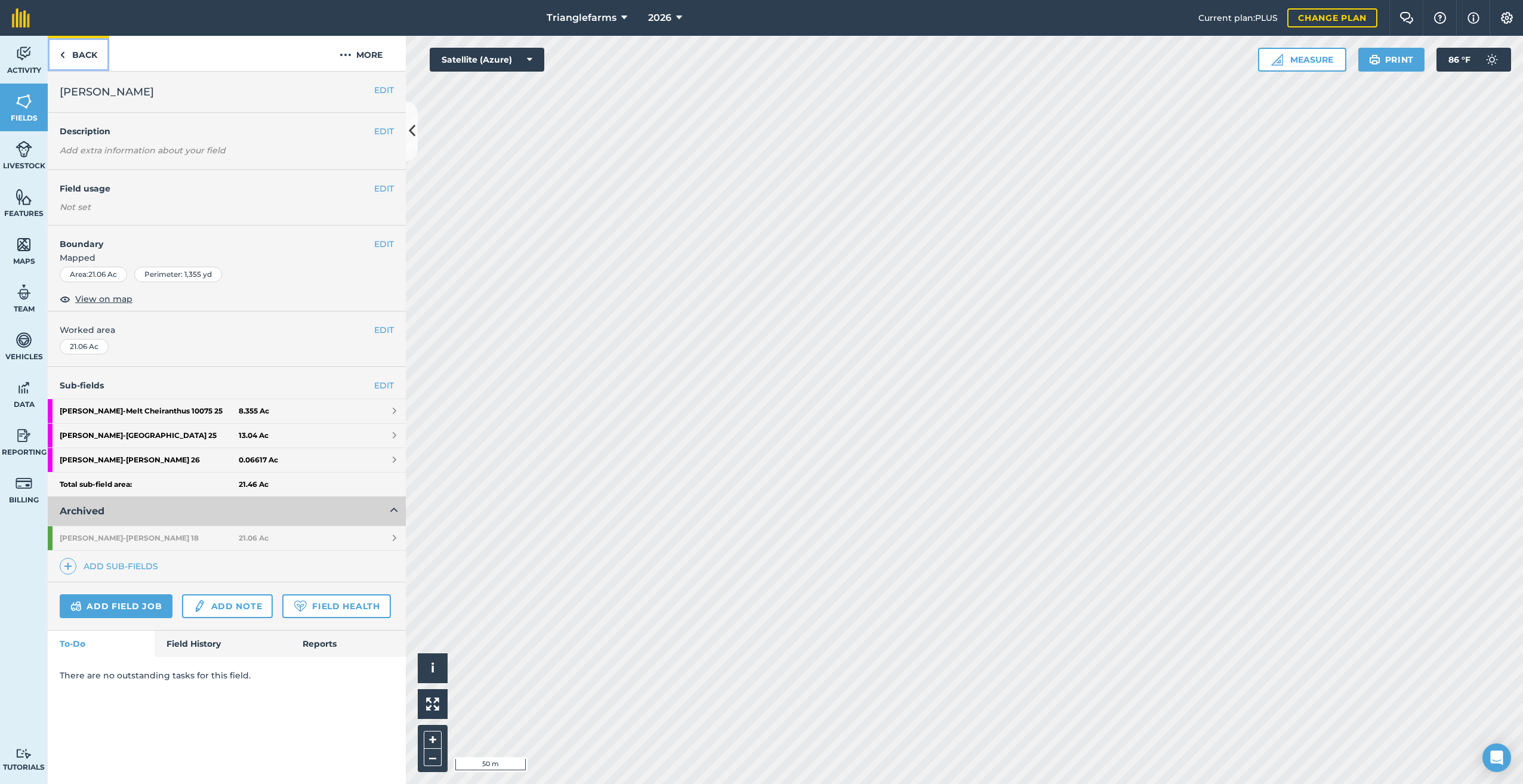
click at [60, 51] on img at bounding box center [62, 55] width 5 height 15
